Goal: Transaction & Acquisition: Purchase product/service

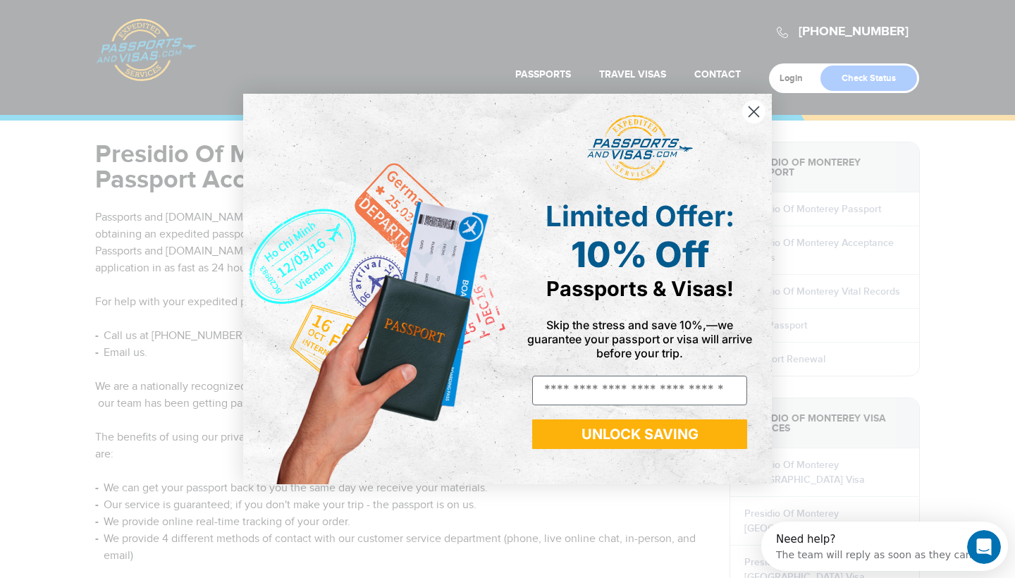
click at [755, 106] on circle "Close dialog" at bounding box center [753, 111] width 23 height 23
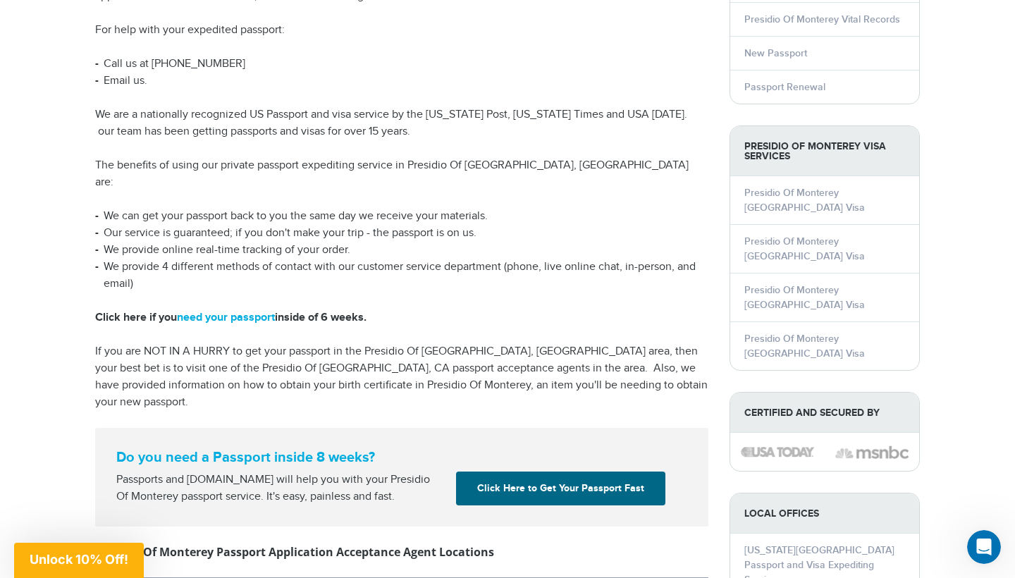
scroll to position [264, 0]
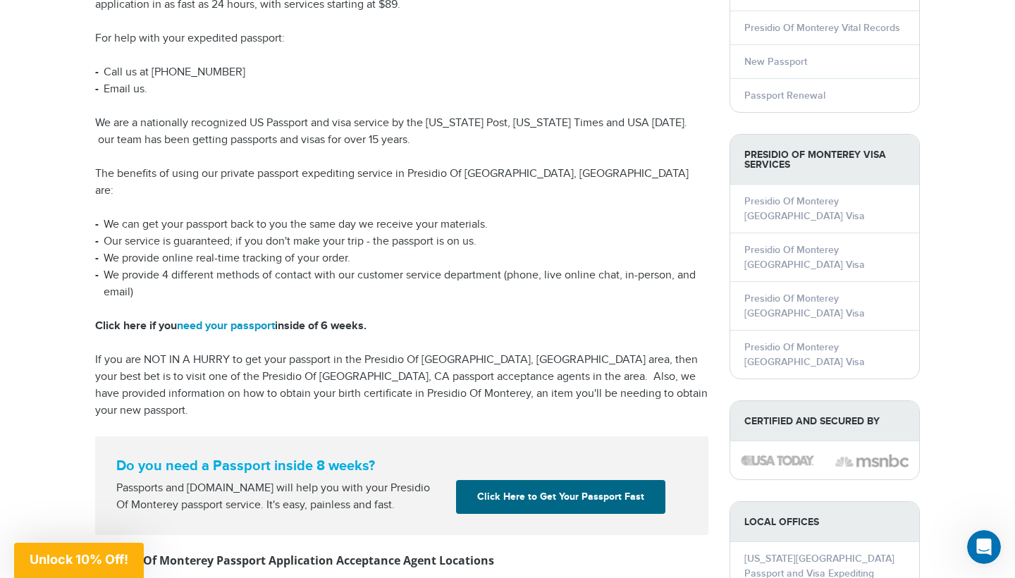
click at [274, 319] on link "need your passport" at bounding box center [226, 325] width 98 height 13
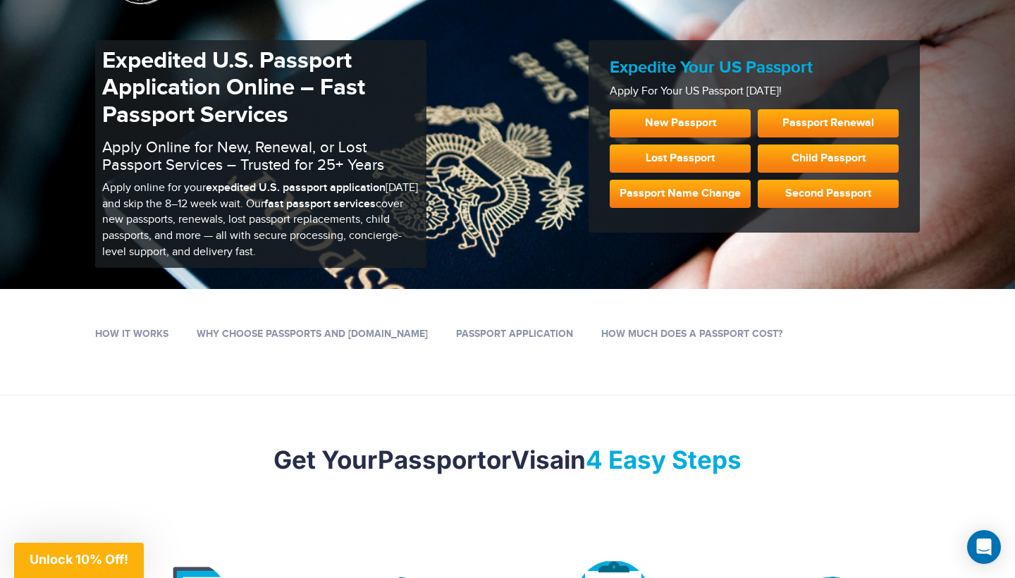
scroll to position [103, 0]
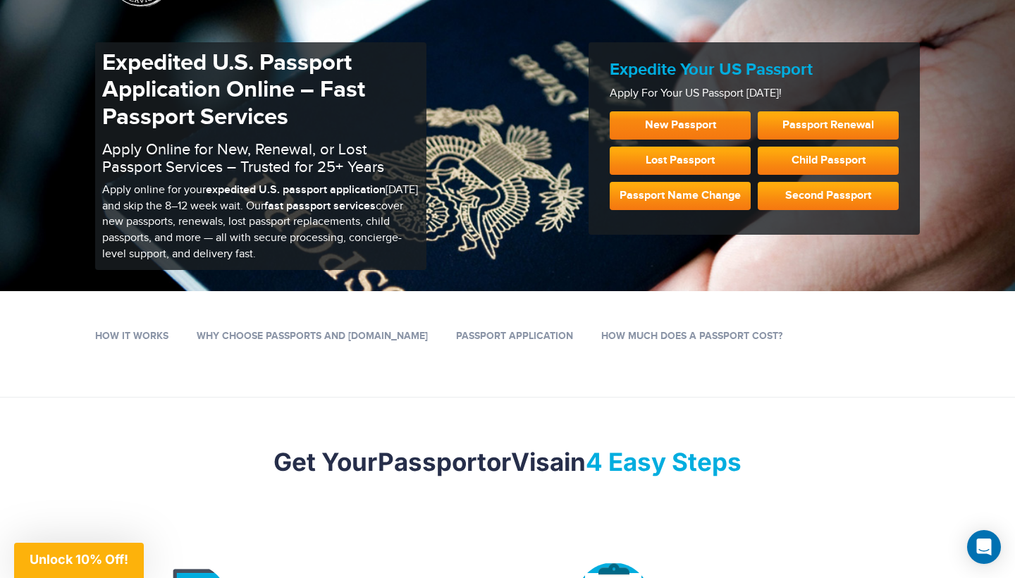
click at [717, 121] on link "New Passport" at bounding box center [680, 125] width 141 height 28
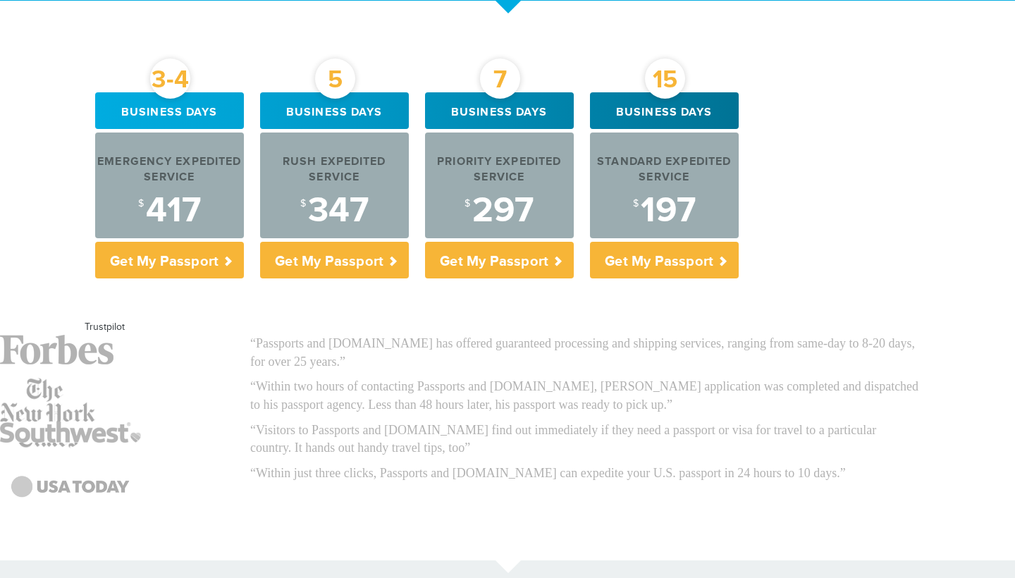
scroll to position [533, 0]
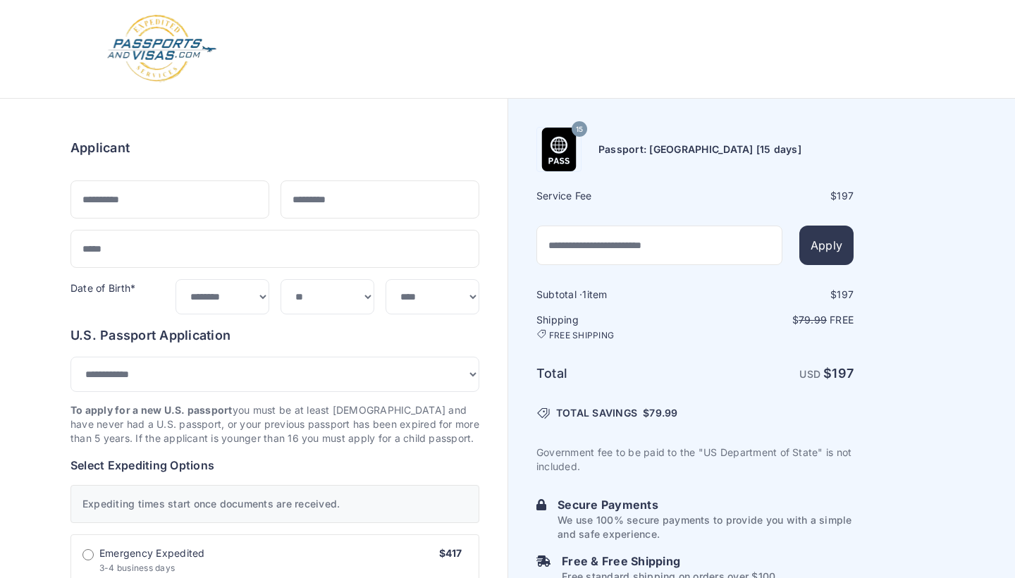
select select "***"
